Goal: Information Seeking & Learning: Learn about a topic

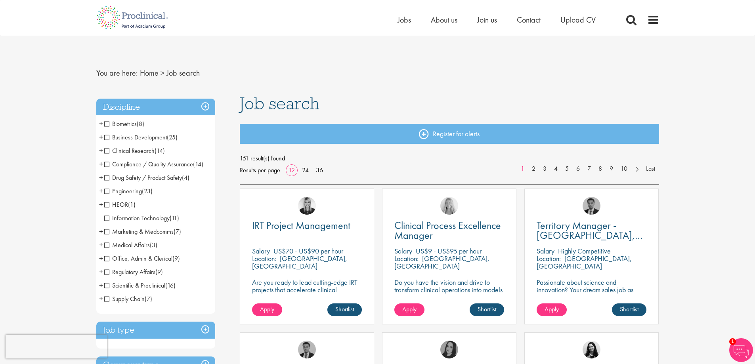
click at [108, 139] on span "Business Development" at bounding box center [135, 137] width 63 height 8
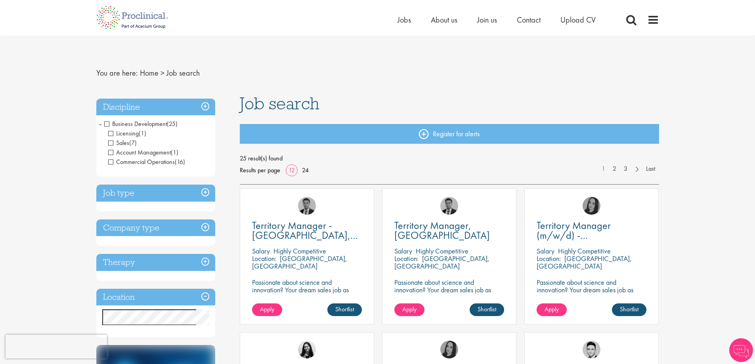
click at [111, 134] on span "Licensing" at bounding box center [123, 133] width 31 height 8
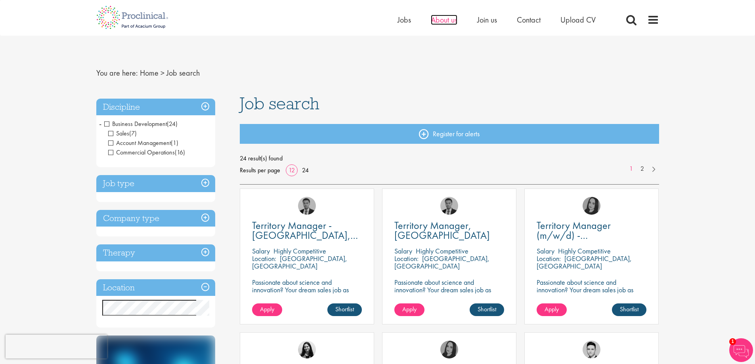
click at [451, 19] on span "About us" at bounding box center [444, 20] width 27 height 10
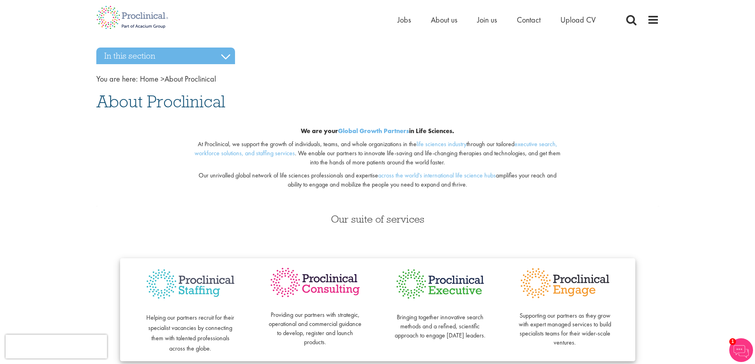
click at [620, 223] on h3 "Our suite of services" at bounding box center [377, 219] width 563 height 10
click at [398, 24] on span "Jobs" at bounding box center [404, 20] width 13 height 10
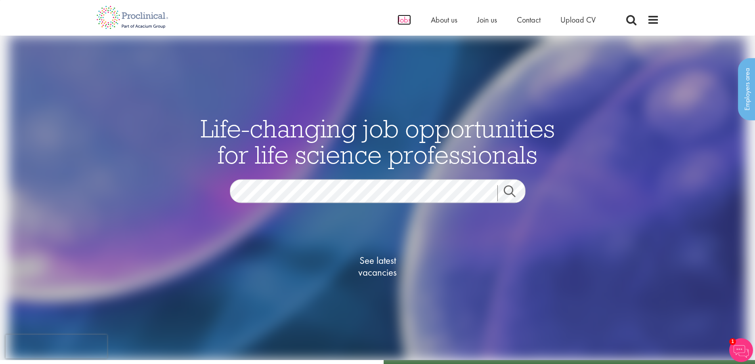
click at [405, 15] on span "Jobs" at bounding box center [404, 20] width 13 height 10
click at [375, 265] on span "See latest vacancies" at bounding box center [377, 267] width 79 height 24
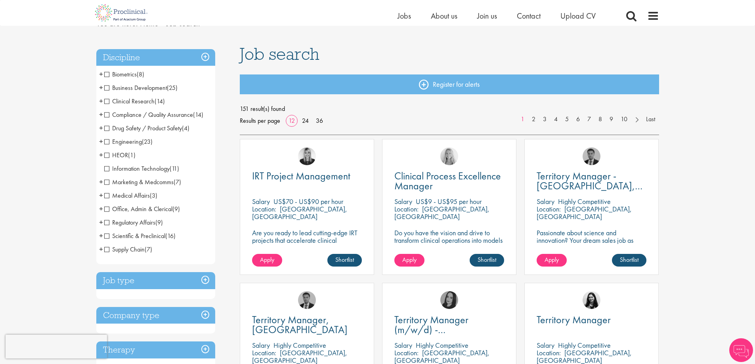
click at [103, 88] on span "+" at bounding box center [101, 88] width 4 height 12
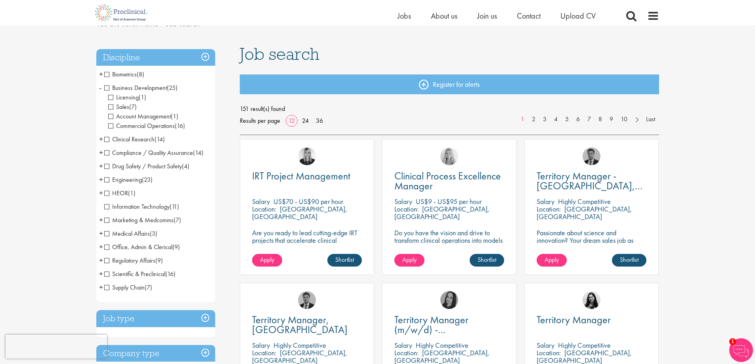
click at [111, 109] on span "Sales" at bounding box center [118, 107] width 21 height 8
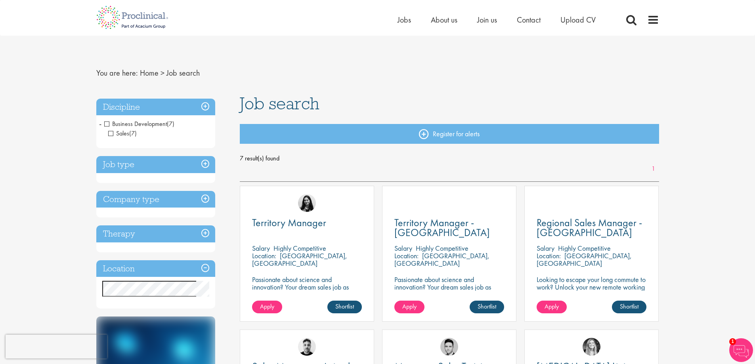
click at [109, 134] on span "Sales" at bounding box center [118, 133] width 21 height 8
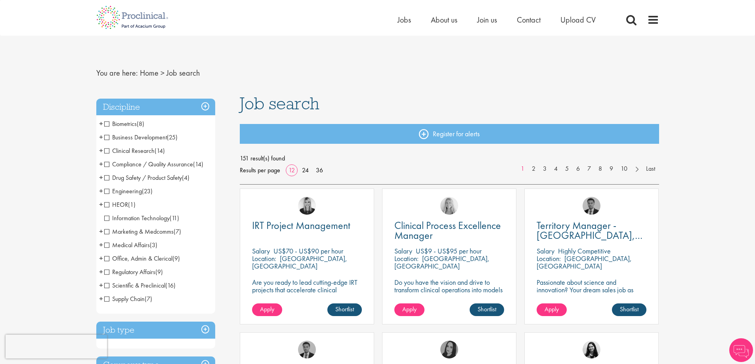
click at [103, 138] on li "Business Development (25) - + Licensing (1) Sales (7) Account Management (1) Co…" at bounding box center [155, 137] width 119 height 13
click at [102, 138] on span "+" at bounding box center [101, 137] width 4 height 12
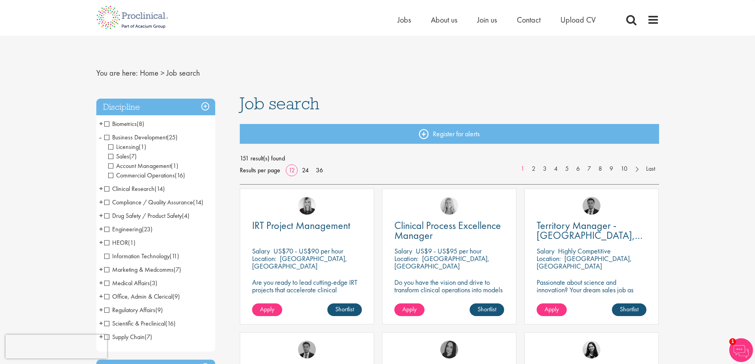
click at [155, 175] on span "Commercial Operations" at bounding box center [141, 175] width 67 height 8
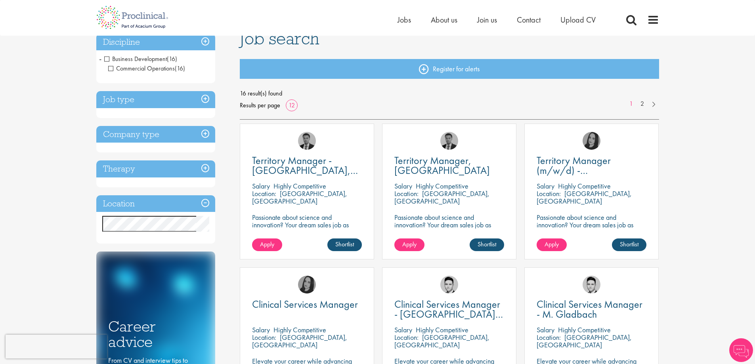
scroll to position [79, 0]
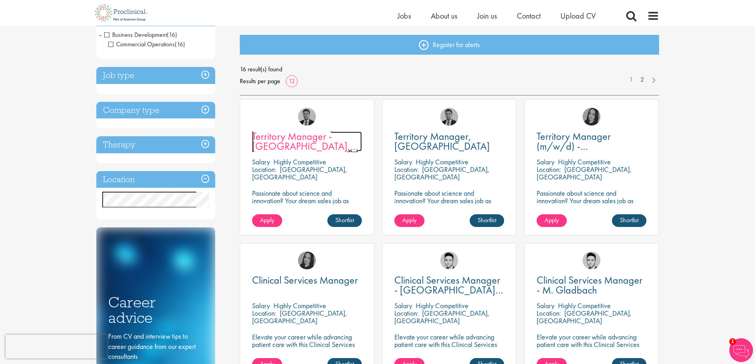
click at [299, 149] on span "Territory Manager - [GEOGRAPHIC_DATA], [GEOGRAPHIC_DATA]" at bounding box center [305, 146] width 106 height 33
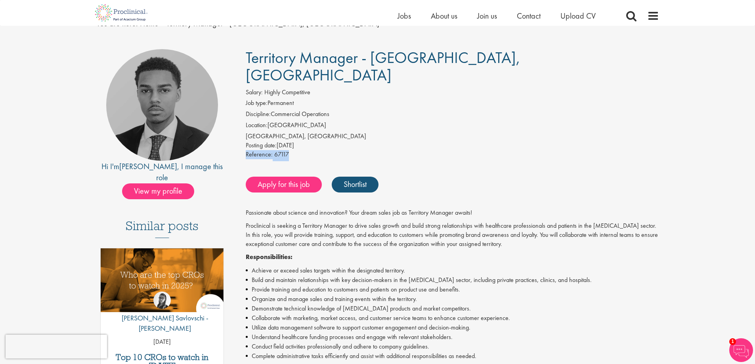
drag, startPoint x: 289, startPoint y: 135, endPoint x: 245, endPoint y: 138, distance: 44.1
click at [245, 138] on div "Salary: Highly Competitive Job type: Permanent Discipline: Commercial Operation…" at bounding box center [452, 124] width 425 height 73
drag, startPoint x: 252, startPoint y: 138, endPoint x: 411, endPoint y: 115, distance: 160.6
click at [411, 132] on div "[GEOGRAPHIC_DATA], [GEOGRAPHIC_DATA]" at bounding box center [452, 136] width 413 height 9
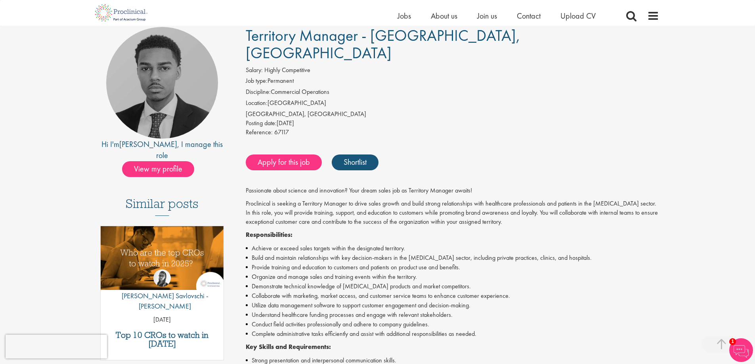
scroll to position [40, 0]
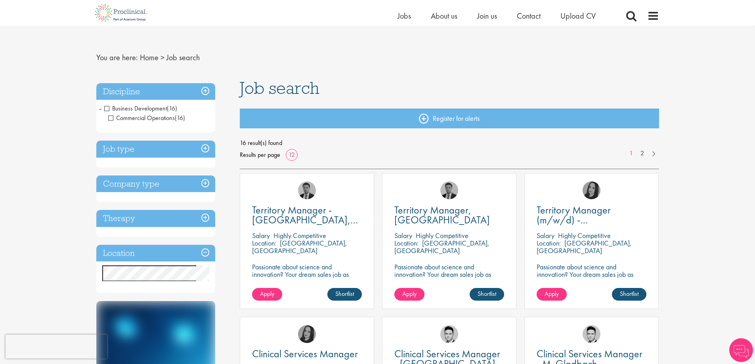
click at [207, 146] on h3 "Job type" at bounding box center [155, 149] width 119 height 17
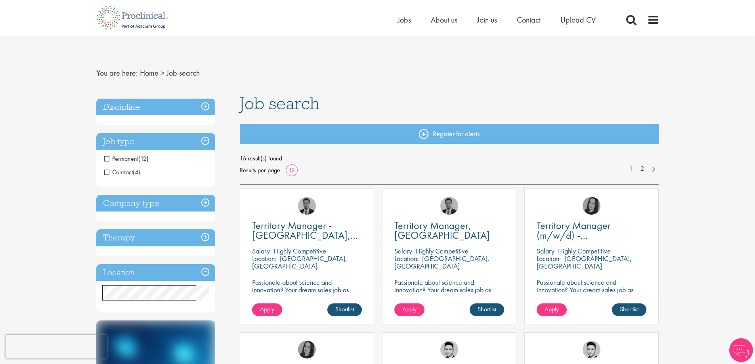
click at [206, 99] on h3 "Discipline" at bounding box center [155, 107] width 119 height 17
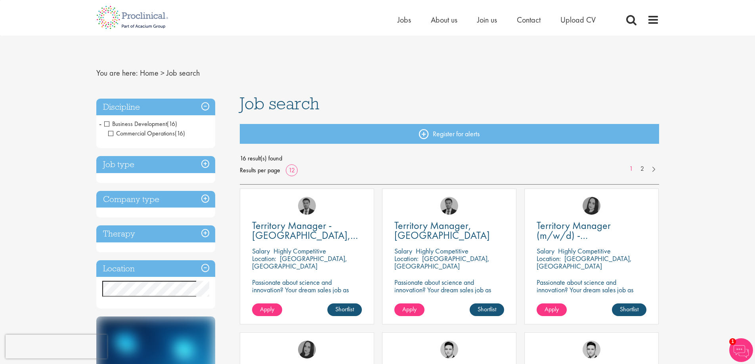
click at [109, 131] on span "Commercial Operations" at bounding box center [141, 133] width 67 height 8
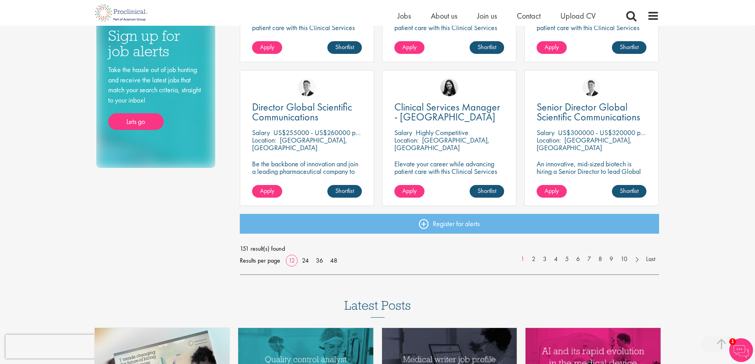
scroll to position [469, 0]
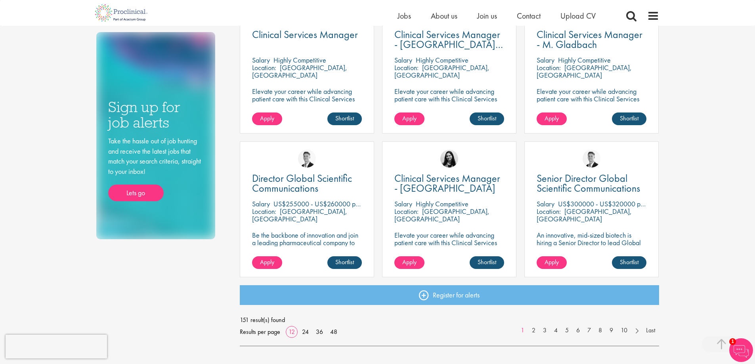
click at [585, 205] on p "US$300000 - US$320000 per annum + Highly Competitive Salary" at bounding box center [651, 203] width 186 height 9
click at [569, 180] on span "Senior Director Global Scientific Communications" at bounding box center [588, 183] width 103 height 23
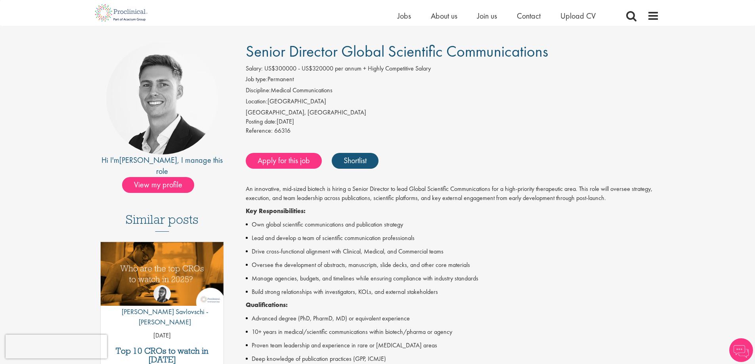
scroll to position [40, 0]
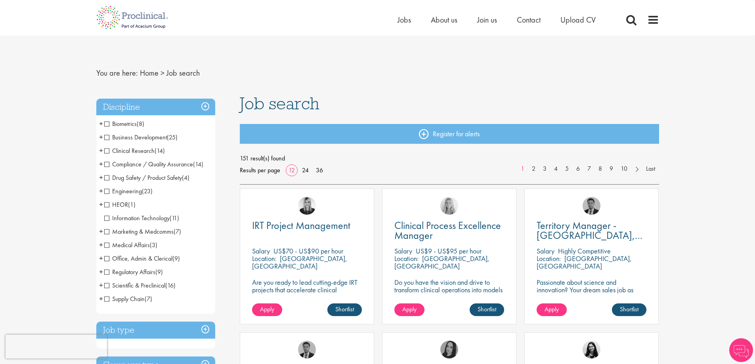
click at [100, 137] on span "+" at bounding box center [101, 137] width 4 height 12
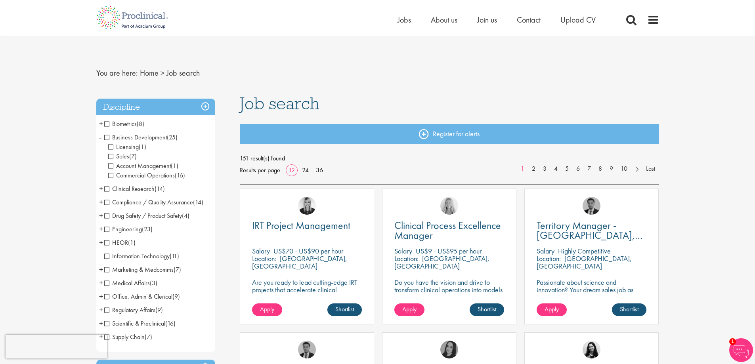
click at [101, 187] on span "+" at bounding box center [101, 189] width 4 height 12
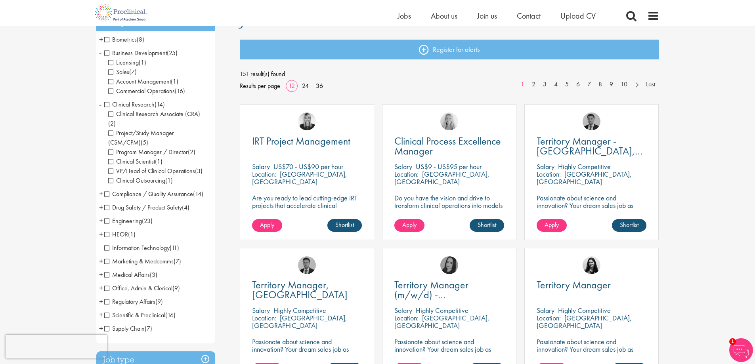
scroll to position [79, 0]
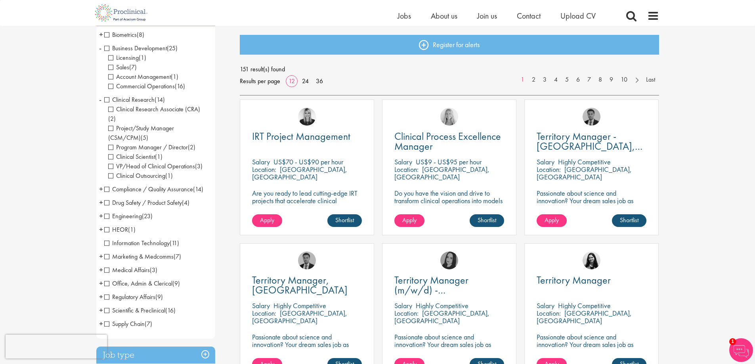
click at [104, 183] on li "Compliance / Quality Assurance (14) - + Senior/Director & VP (2) Good Manufactu…" at bounding box center [155, 189] width 119 height 13
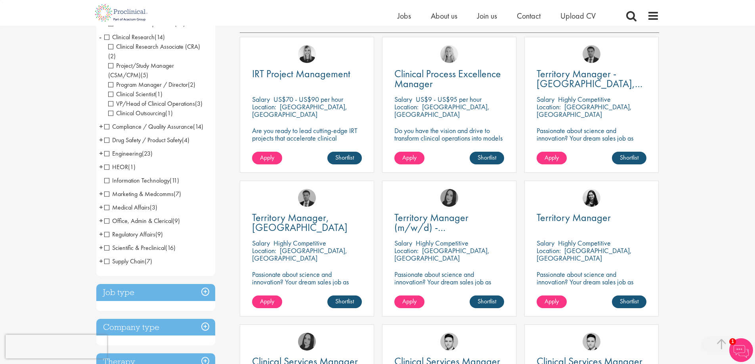
scroll to position [159, 0]
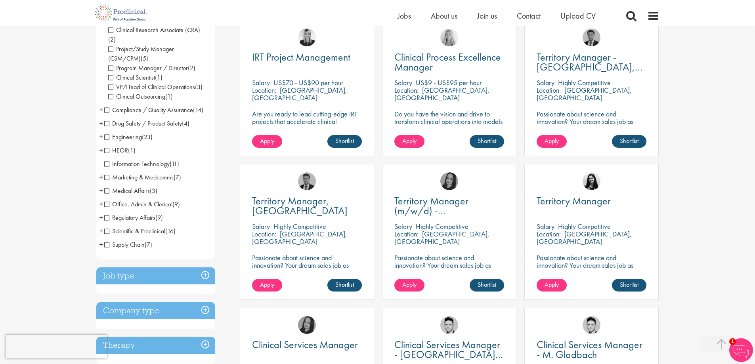
click at [101, 198] on span "+" at bounding box center [101, 204] width 4 height 12
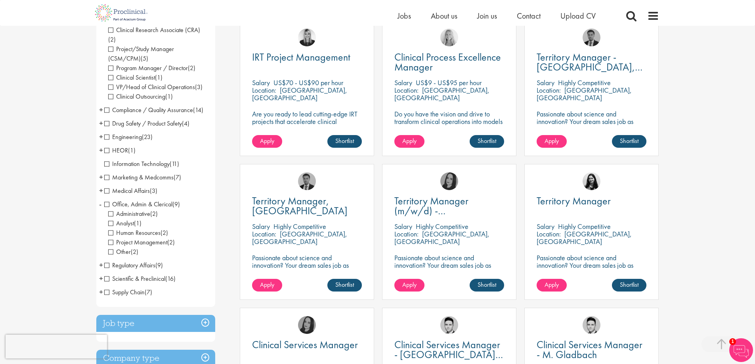
click at [101, 286] on span "+" at bounding box center [101, 292] width 4 height 12
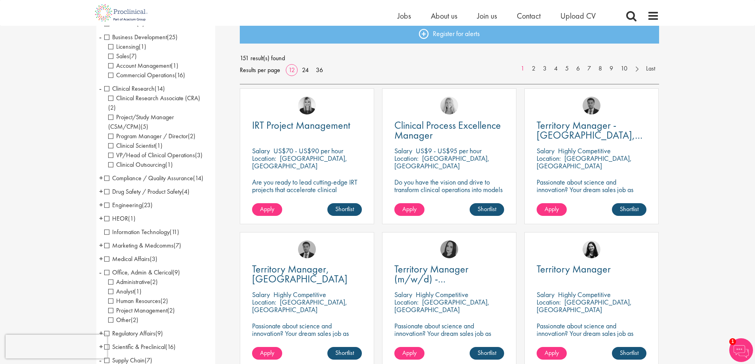
scroll to position [0, 0]
